Goal: Information Seeking & Learning: Learn about a topic

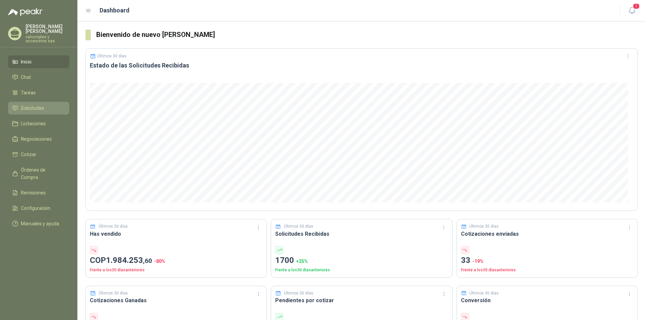
click at [35, 105] on span "Solicitudes" at bounding box center [32, 108] width 23 height 7
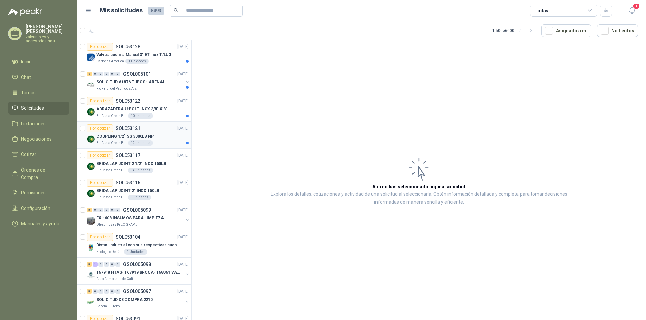
click at [119, 138] on p "COUPLING 1/2" SS 3000LB NPT" at bounding box center [126, 136] width 60 height 6
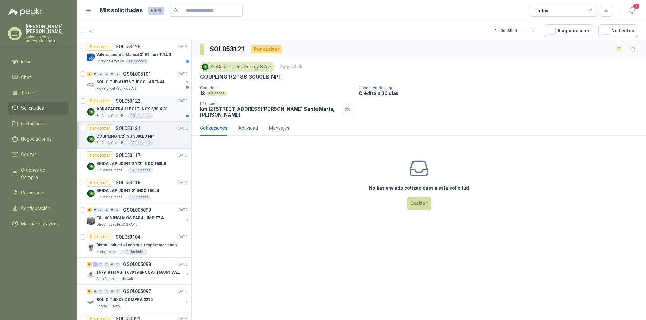
click at [114, 108] on p "ABRAZADERA U-BOLT INOX 3/8" X 3"" at bounding box center [131, 109] width 71 height 6
click at [122, 82] on p "SOLICITUD #1876 TUBOS - ARENAL" at bounding box center [130, 82] width 69 height 6
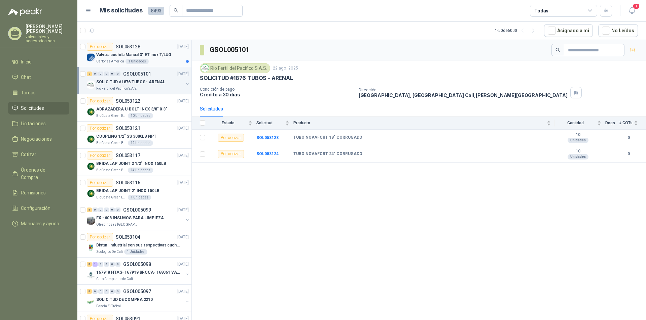
click at [120, 54] on p "Valvula cuchilla Manual 3" ET inox T/LUG" at bounding box center [133, 55] width 75 height 6
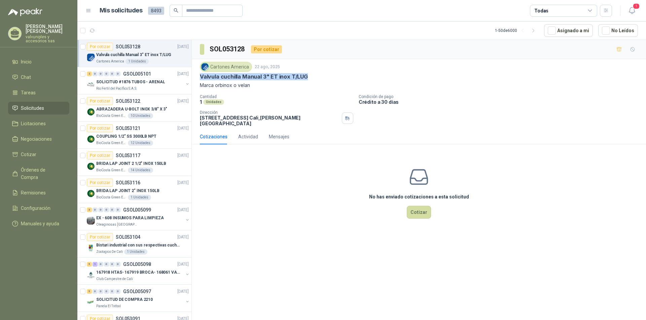
drag, startPoint x: 200, startPoint y: 77, endPoint x: 310, endPoint y: 77, distance: 109.6
click at [310, 77] on div "Valvula cuchilla Manual 3" ET inox T/LUG" at bounding box center [419, 76] width 438 height 7
copy p "Valvula cuchilla Manual 3" ET inox T/LUG"
click at [250, 190] on div "No has enviado cotizaciones a esta solicitud Cotizar" at bounding box center [419, 193] width 454 height 86
drag, startPoint x: 201, startPoint y: 76, endPoint x: 308, endPoint y: 75, distance: 106.6
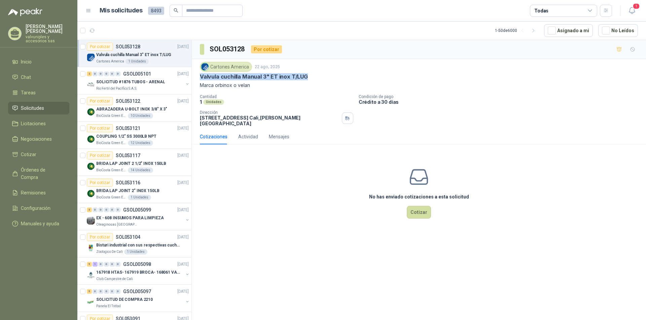
click at [308, 75] on div "Valvula cuchilla Manual 3" ET inox T/LUG" at bounding box center [419, 76] width 438 height 7
copy p "Valvula cuchilla Manual 3" ET inox T/LUG"
click at [269, 215] on div "No has enviado cotizaciones a esta solicitud Cotizar" at bounding box center [419, 193] width 454 height 86
click at [633, 11] on icon "button" at bounding box center [631, 10] width 8 height 8
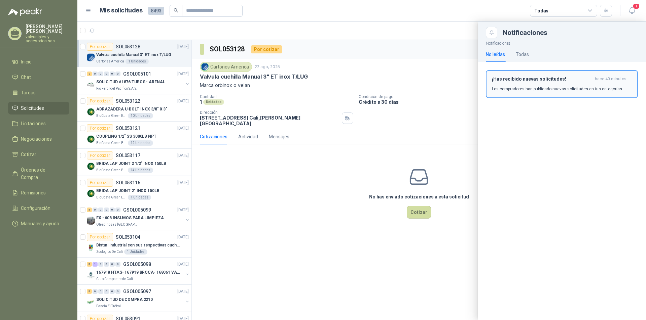
click at [529, 81] on h3 "¡Has recibido nuevas solicitudes!" at bounding box center [542, 79] width 100 height 6
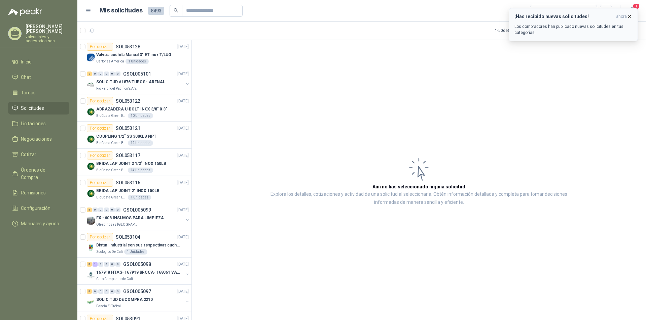
click at [562, 16] on h3 "¡Has recibido nuevas solicitudes!" at bounding box center [563, 17] width 99 height 6
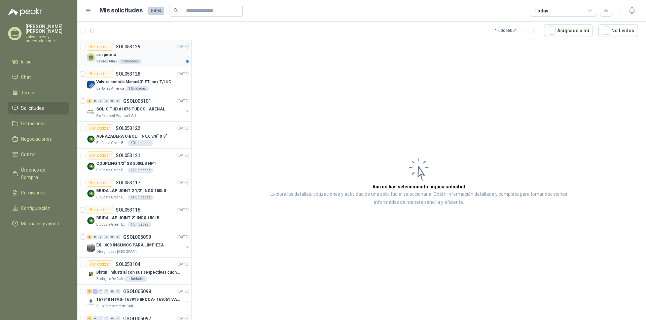
click at [111, 56] on p "crispetera" at bounding box center [106, 55] width 20 height 6
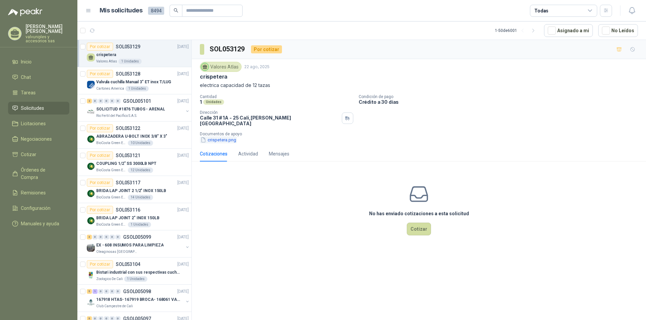
click at [216, 138] on button "crispetera.png" at bounding box center [218, 140] width 37 height 7
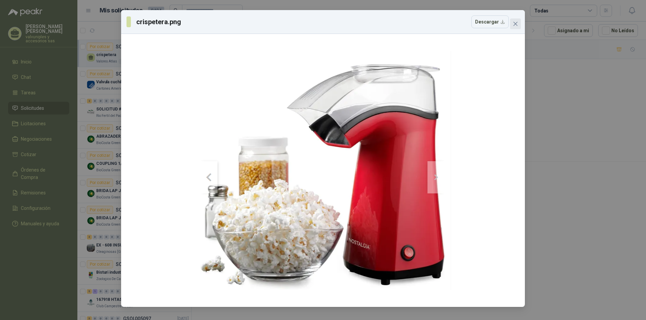
click at [518, 23] on span "Close" at bounding box center [515, 23] width 11 height 5
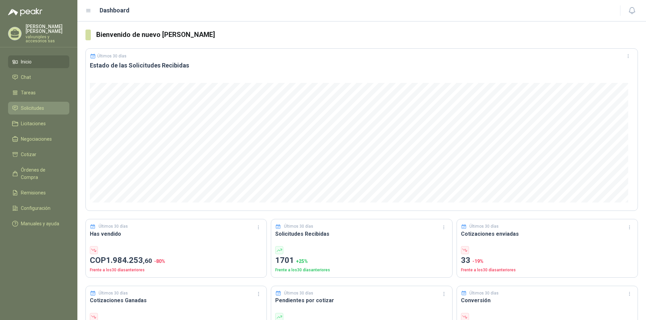
click at [26, 105] on span "Solicitudes" at bounding box center [32, 108] width 23 height 7
